Goal: Find contact information: Find contact information

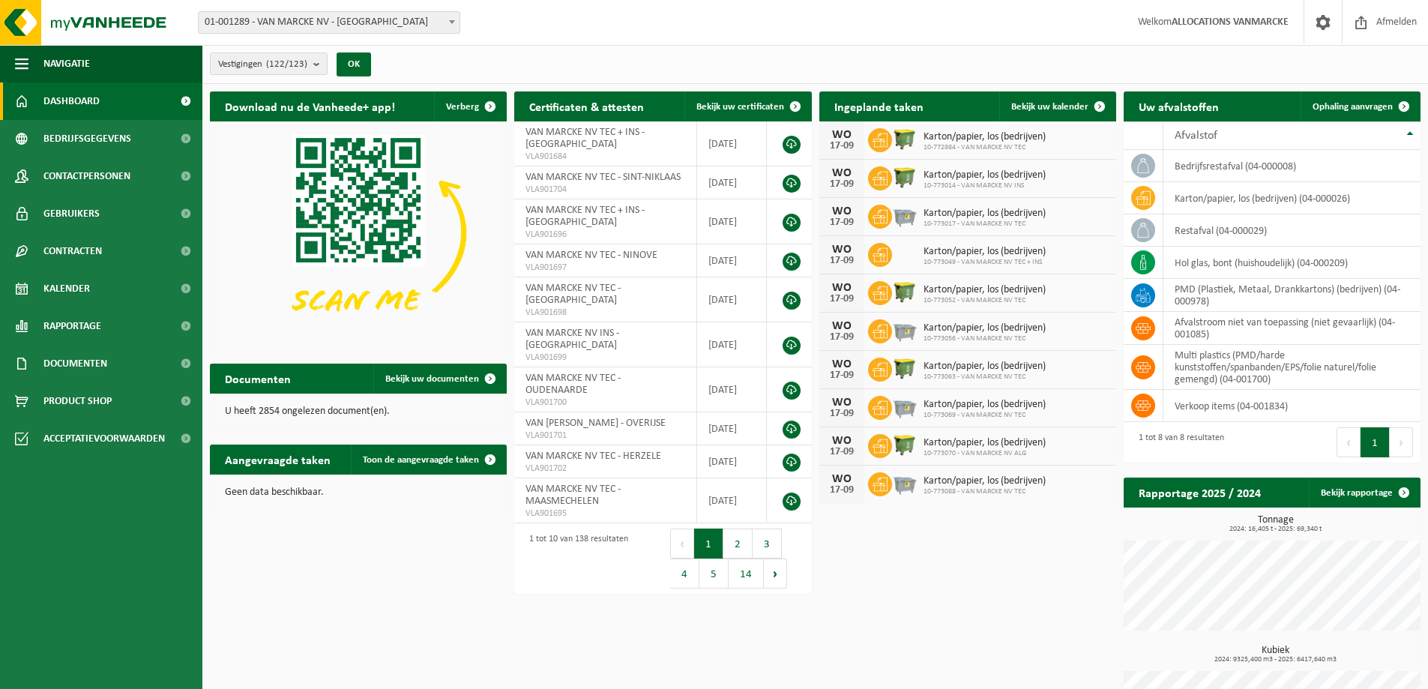
click at [320, 19] on span "01-001289 - VAN MARCKE NV - [GEOGRAPHIC_DATA]" at bounding box center [329, 22] width 261 height 21
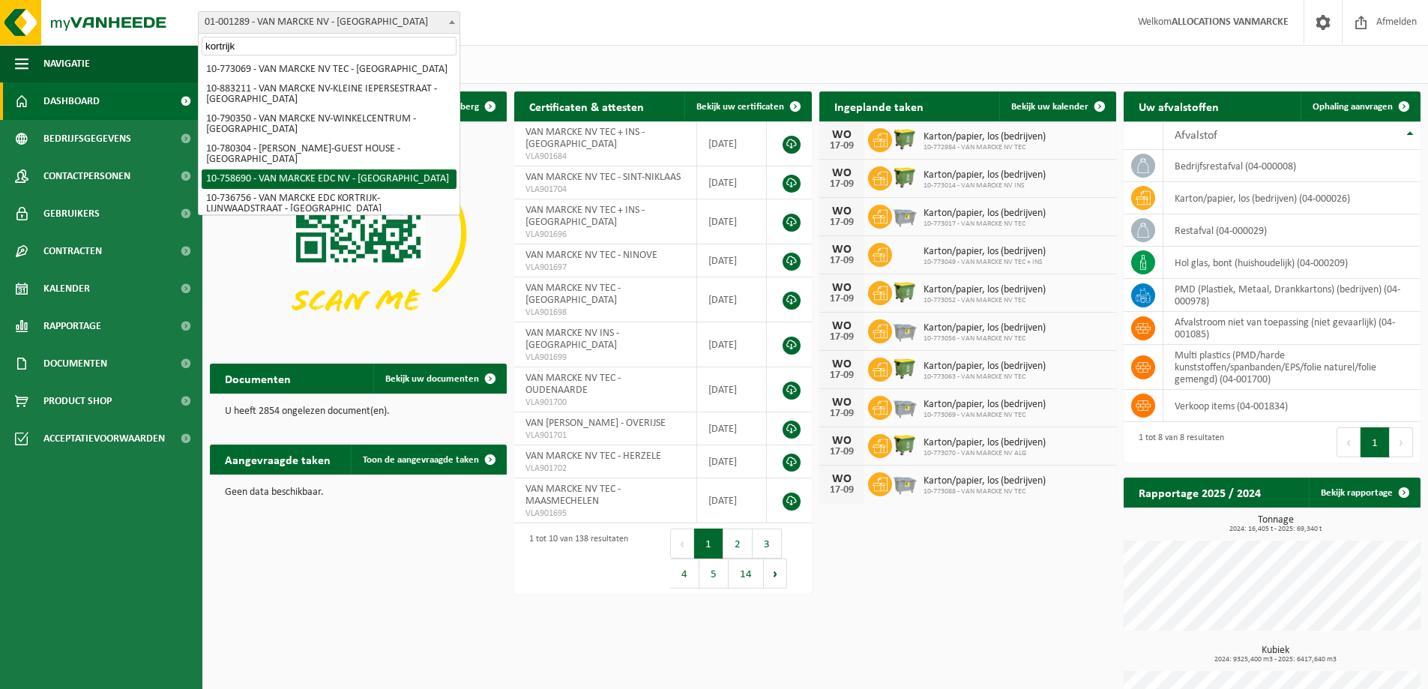
scroll to position [225, 0]
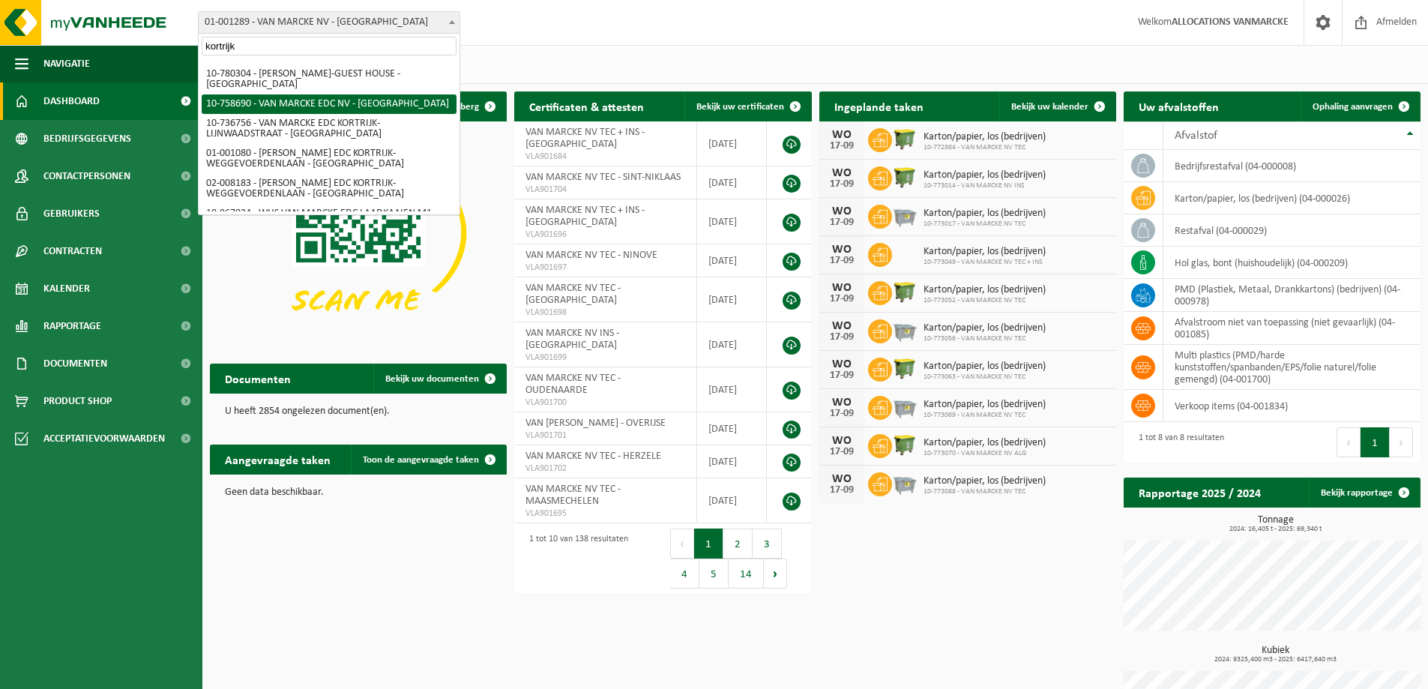
type input "kortrijk"
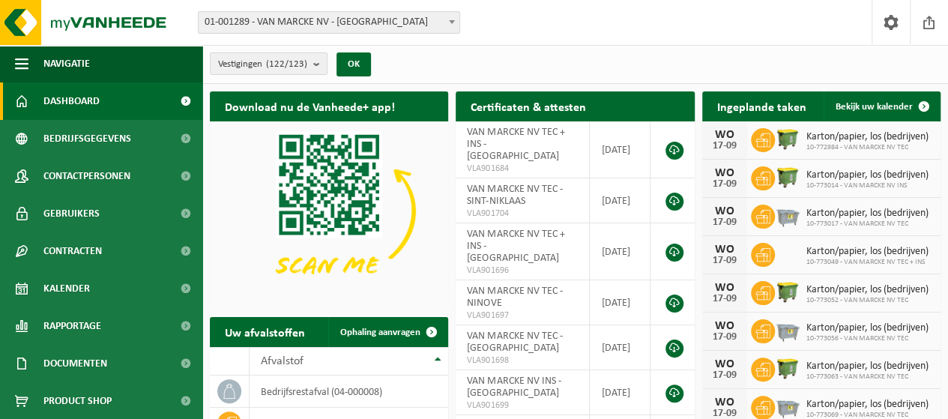
click at [313, 21] on span "01-001289 - VAN MARCKE NV - [GEOGRAPHIC_DATA]" at bounding box center [329, 22] width 261 height 21
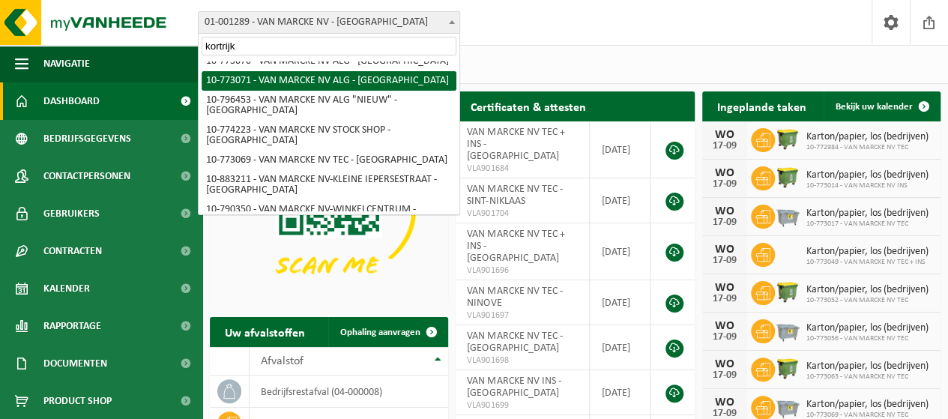
scroll to position [60, 0]
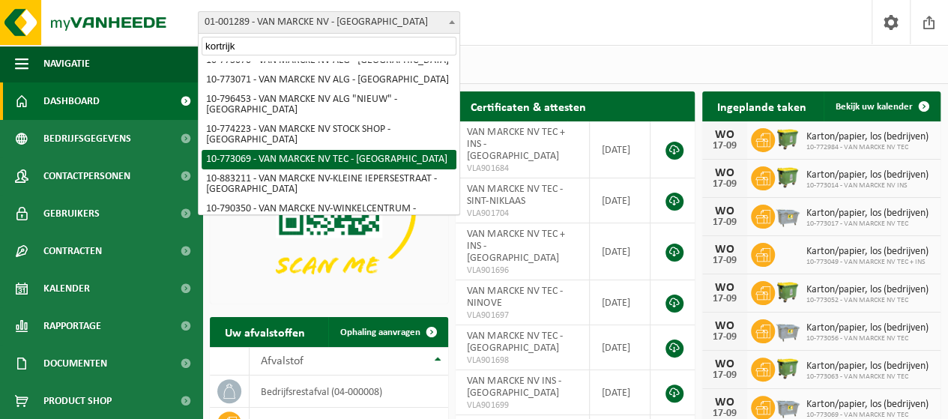
type input "kortrijk"
select select "19796"
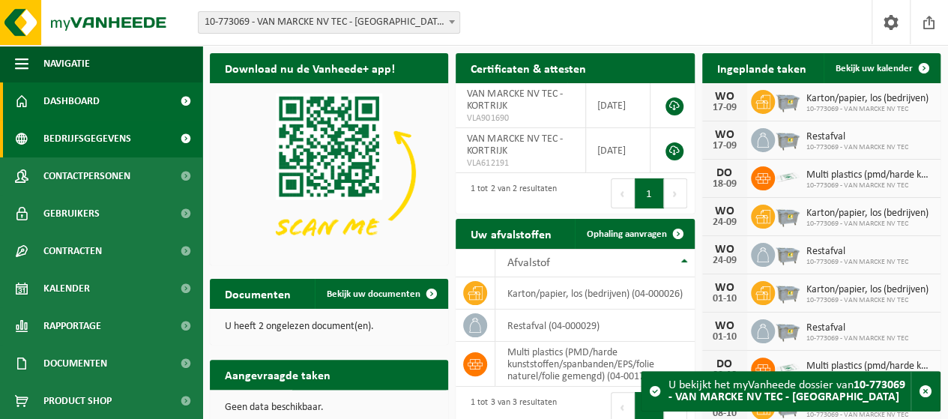
click at [94, 144] on span "Bedrijfsgegevens" at bounding box center [87, 138] width 88 height 37
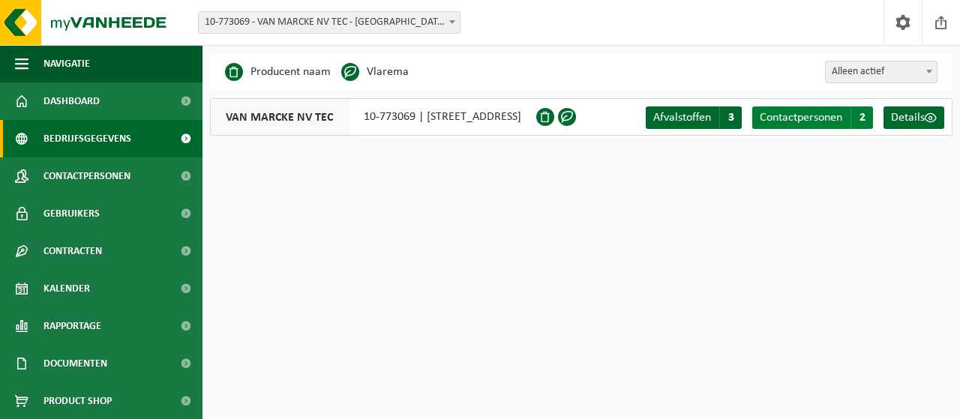
click at [804, 118] on span "Contactpersonen" at bounding box center [800, 118] width 82 height 12
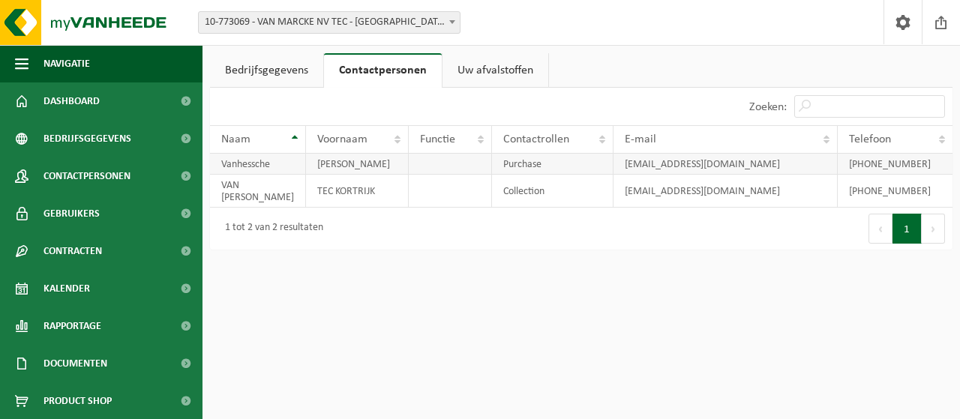
click at [563, 167] on td "Purchase" at bounding box center [552, 164] width 121 height 21
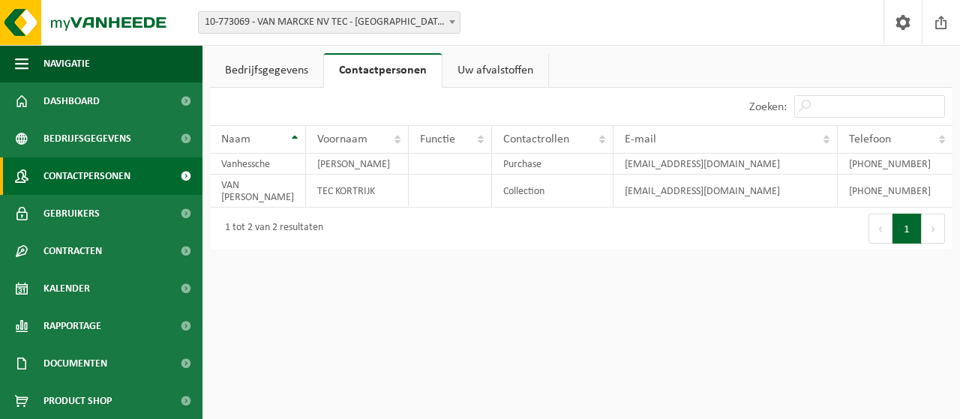
click at [97, 166] on span "Contactpersonen" at bounding box center [86, 175] width 87 height 37
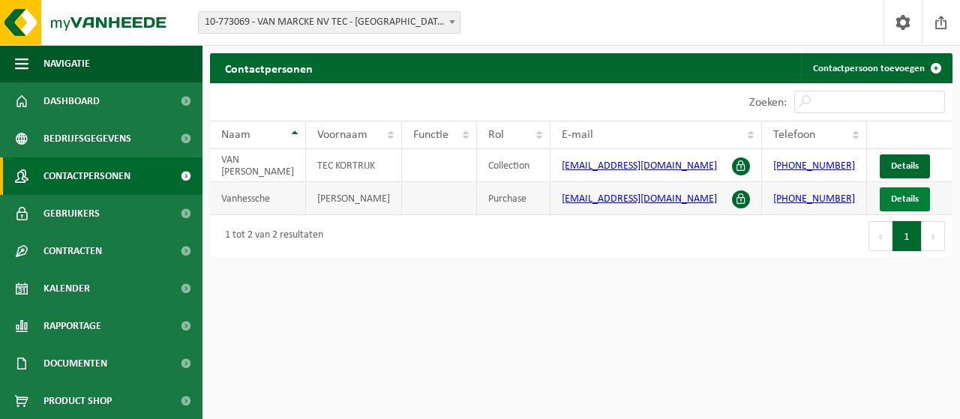
click at [908, 194] on span "Details" at bounding box center [905, 199] width 28 height 10
